Goal: Information Seeking & Learning: Learn about a topic

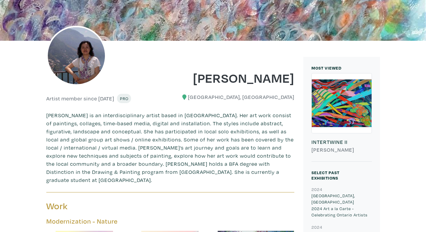
scroll to position [240, 0]
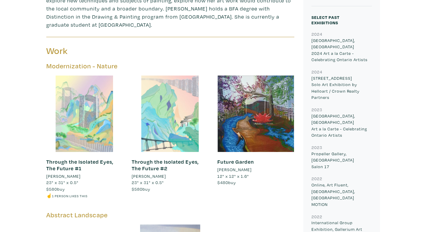
click at [89, 159] on link "Through the Isolated Eyes, The Future #1" at bounding box center [79, 166] width 67 height 14
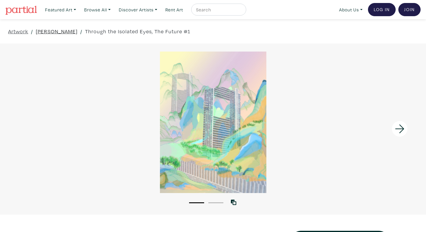
click at [43, 32] on link "[PERSON_NAME]" at bounding box center [57, 31] width 42 height 8
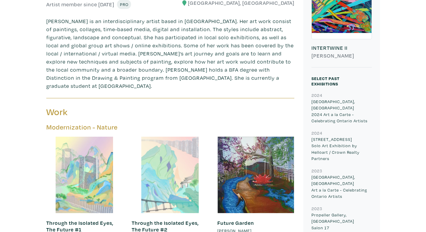
scroll to position [210, 0]
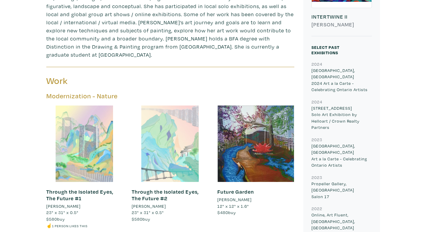
click at [164, 147] on div at bounding box center [170, 144] width 77 height 77
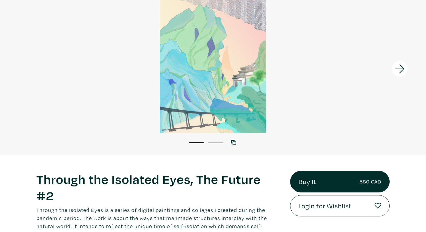
scroll to position [150, 0]
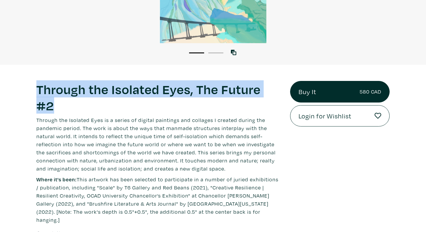
drag, startPoint x: 39, startPoint y: 90, endPoint x: 276, endPoint y: 91, distance: 236.6
click at [276, 91] on h1 "Through the Isolated Eyes, The Future #2" at bounding box center [158, 97] width 244 height 32
copy h1 "Through the Isolated Eyes, The Future #2"
